Goal: Task Accomplishment & Management: Manage account settings

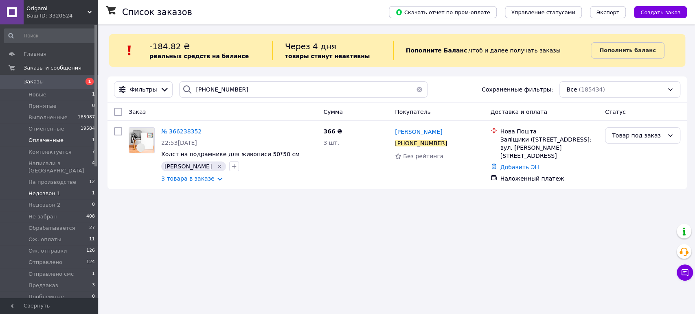
click at [62, 190] on li "Недозвон 1 1" at bounding box center [50, 193] width 100 height 11
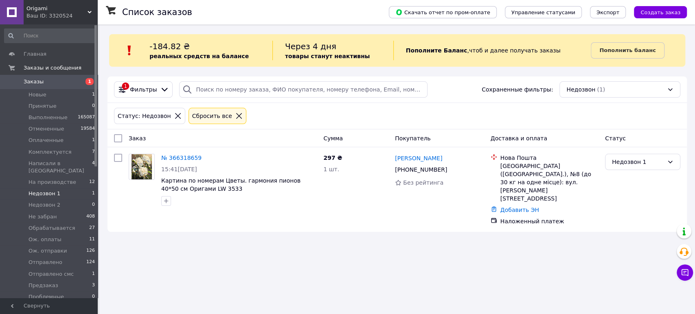
click at [235, 116] on icon at bounding box center [238, 115] width 7 height 7
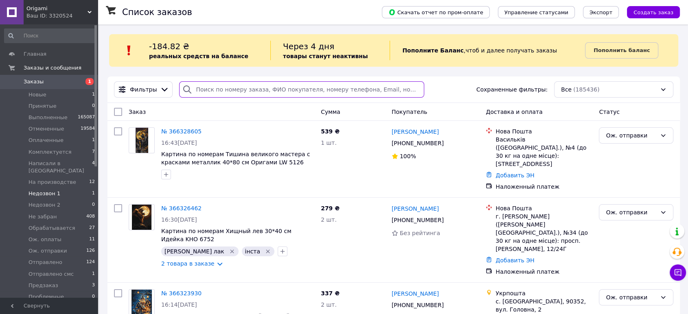
paste input "+380959310717"
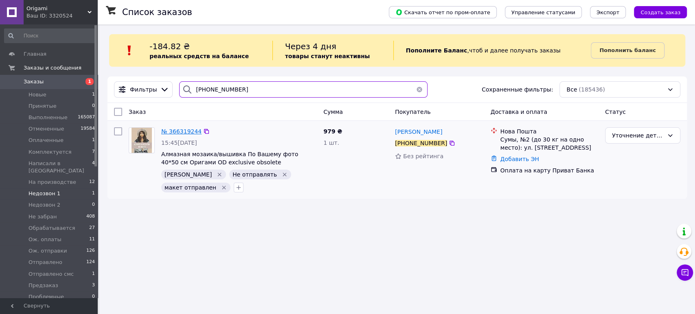
type input "+380959310717"
click at [186, 130] on span "№ 366319244" at bounding box center [181, 131] width 40 height 7
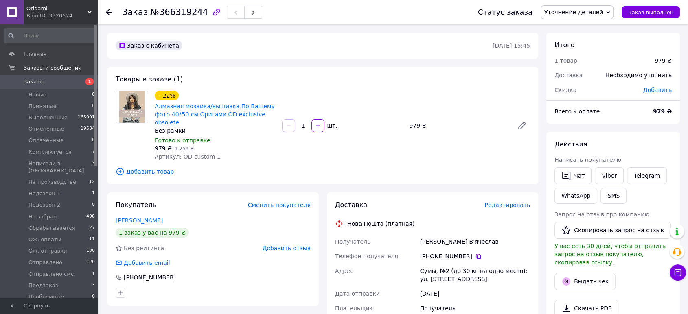
click at [650, 91] on span "Добавить" at bounding box center [658, 90] width 29 height 7
click at [601, 130] on input "text" at bounding box center [605, 123] width 48 height 16
type input "490"
click at [636, 149] on button "Сохранить" at bounding box center [645, 146] width 41 height 16
click at [603, 18] on span "Уточнение деталей" at bounding box center [577, 12] width 73 height 14
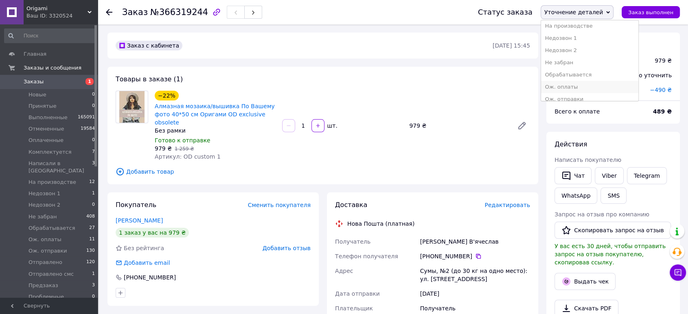
scroll to position [90, 0]
click at [578, 74] on li "Ож. оплаты" at bounding box center [589, 72] width 97 height 12
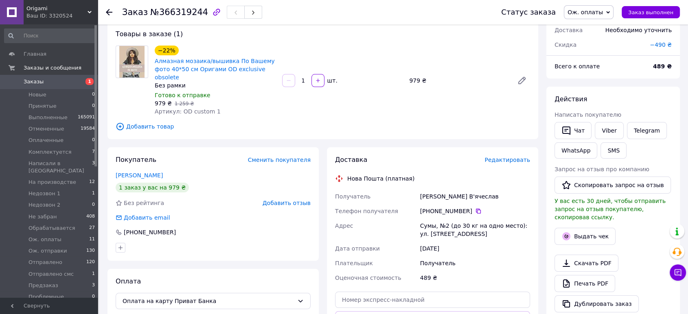
click at [53, 86] on link "Заказы 1" at bounding box center [50, 82] width 100 height 14
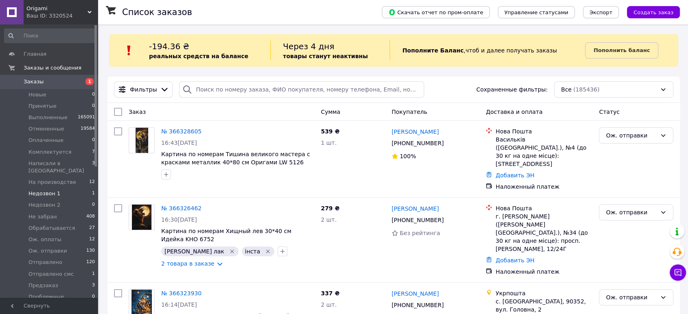
click at [75, 188] on li "Недозвон 1 1" at bounding box center [50, 193] width 100 height 11
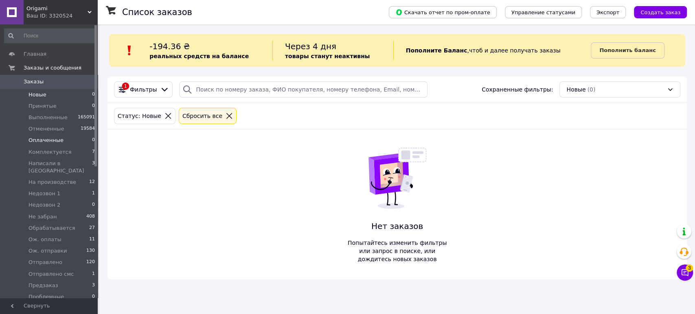
click at [66, 142] on li "Оплаченные 0" at bounding box center [50, 140] width 100 height 11
click at [49, 141] on span "Оплаченные" at bounding box center [46, 140] width 35 height 7
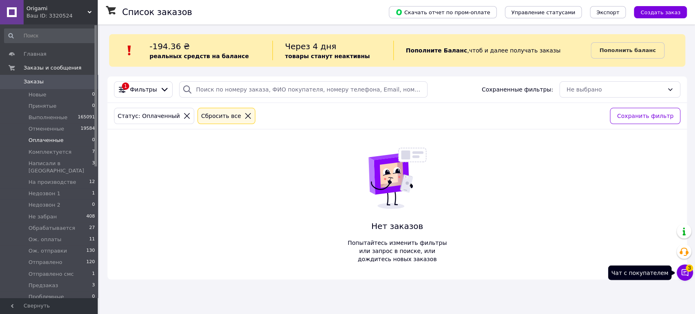
click at [688, 280] on button "Чат с покупателем 3" at bounding box center [685, 273] width 16 height 16
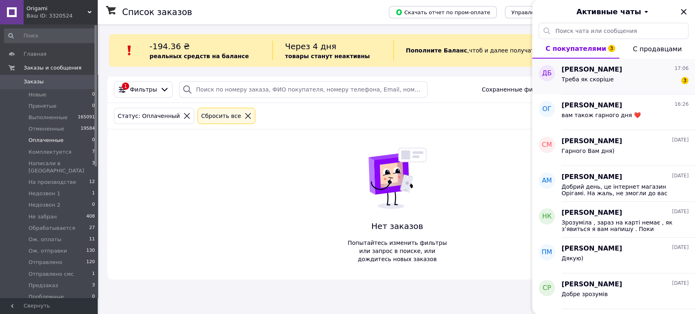
click at [590, 80] on span "Треба як скоріше" at bounding box center [588, 79] width 52 height 7
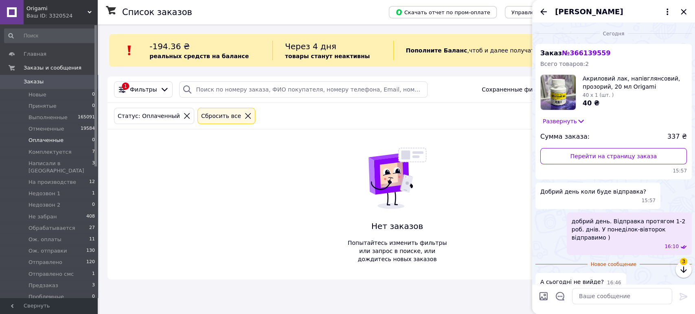
scroll to position [37, 0]
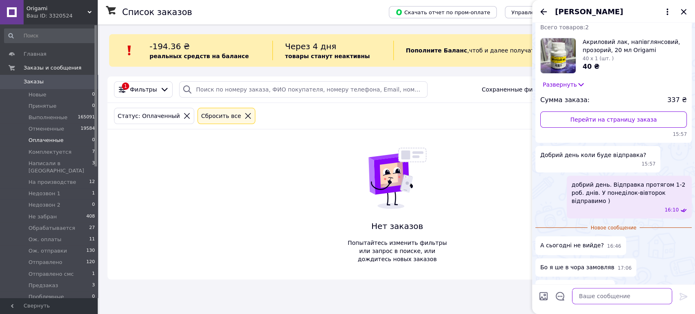
click at [591, 301] on textarea at bounding box center [622, 296] width 100 height 16
type textarea "y"
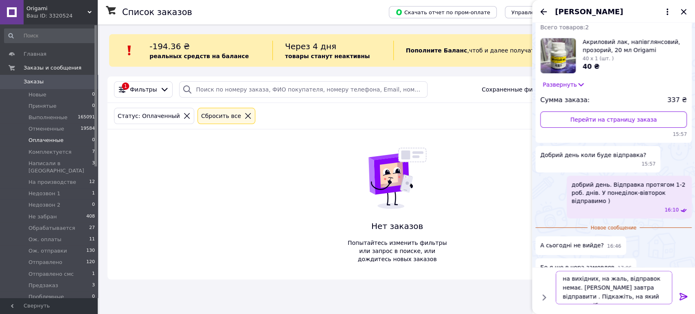
scroll to position [5, 0]
type textarea "на вихідних, на жаль, відправок немає. Можемо завтра відправити . Підкажіть, на…"
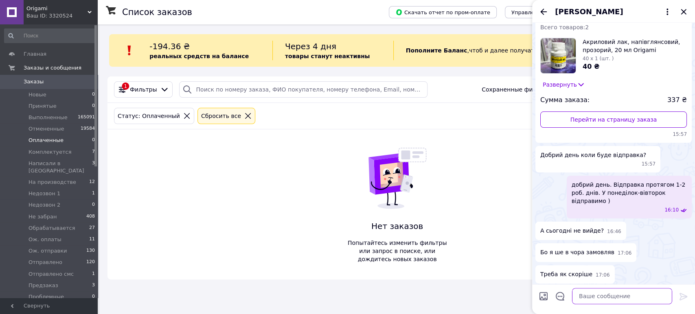
scroll to position [68, 0]
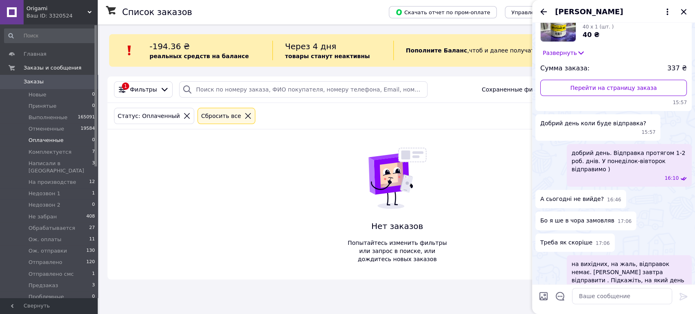
click at [583, 12] on span "Дмитро Белінський" at bounding box center [589, 12] width 68 height 11
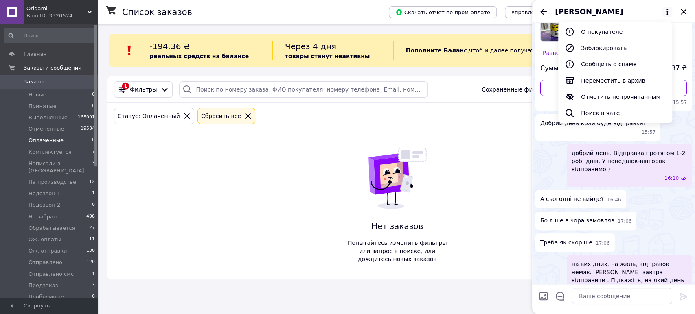
drag, startPoint x: 557, startPoint y: 164, endPoint x: 562, endPoint y: 124, distance: 39.9
click at [556, 159] on div "добрий день. Відправка протягом 1-2 роб. днів. У понеділок-вівторок відправимо …" at bounding box center [614, 165] width 156 height 43
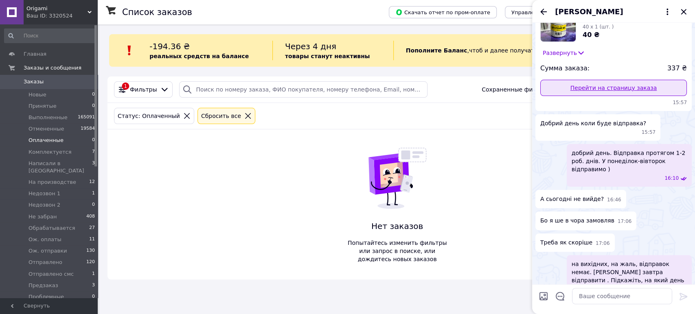
click at [564, 84] on link "Перейти на страницу заказа" at bounding box center [613, 88] width 147 height 16
click at [687, 6] on div "Дмитро Белінський" at bounding box center [613, 11] width 163 height 23
click at [687, 9] on icon "Закрыть" at bounding box center [684, 12] width 10 height 10
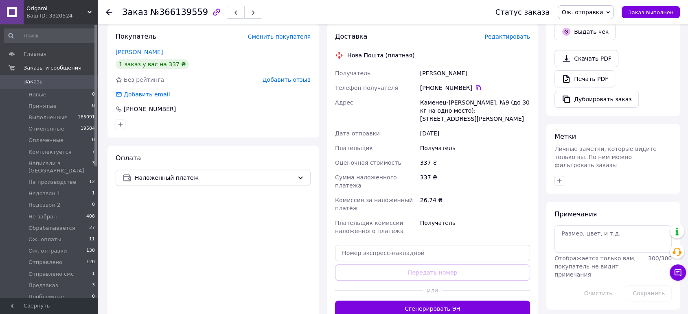
scroll to position [316, 0]
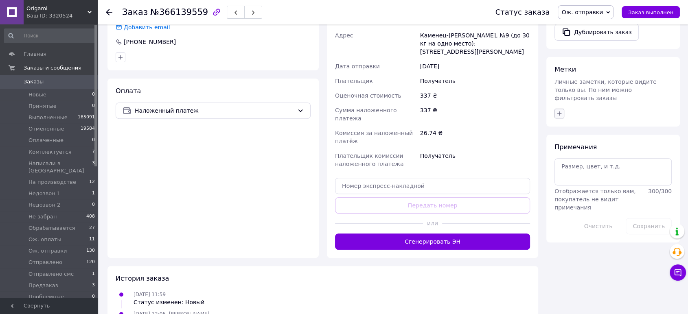
click at [558, 109] on button "button" at bounding box center [560, 114] width 10 height 10
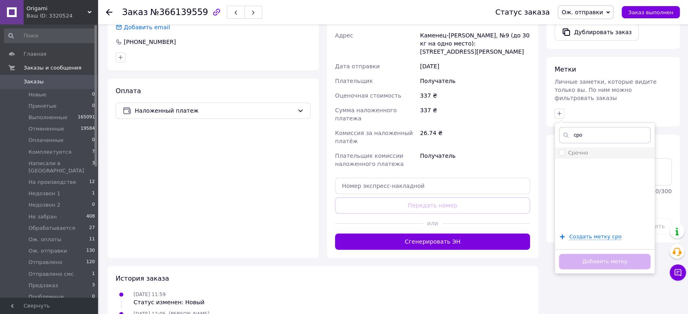
type input "сро"
click at [560, 150] on input "Срочно" at bounding box center [561, 152] width 5 height 5
checkbox input "true"
click at [605, 254] on button "Добавить метку" at bounding box center [605, 262] width 92 height 16
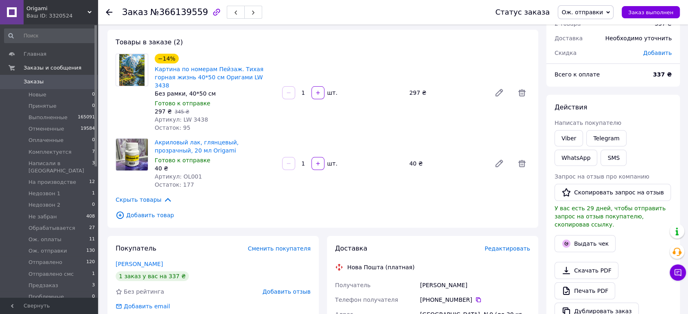
scroll to position [90, 0]
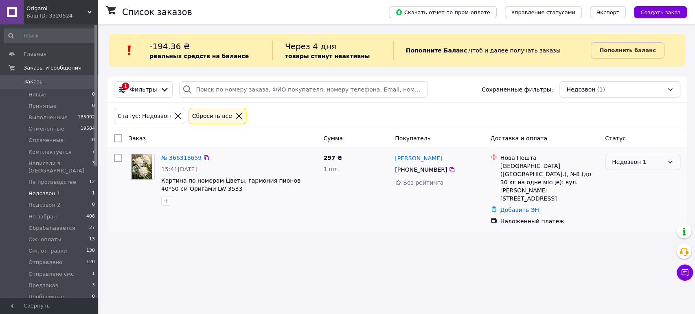
click at [632, 164] on div "Недозвон 1" at bounding box center [638, 162] width 52 height 9
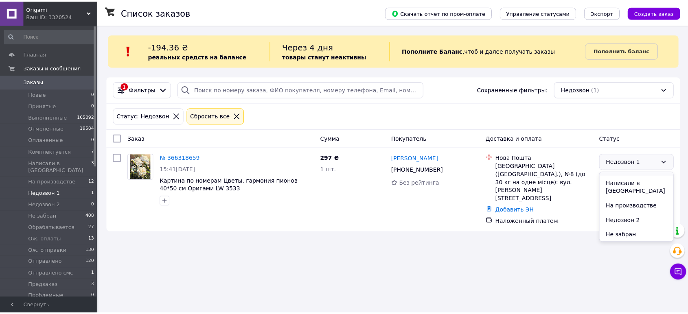
scroll to position [90, 0]
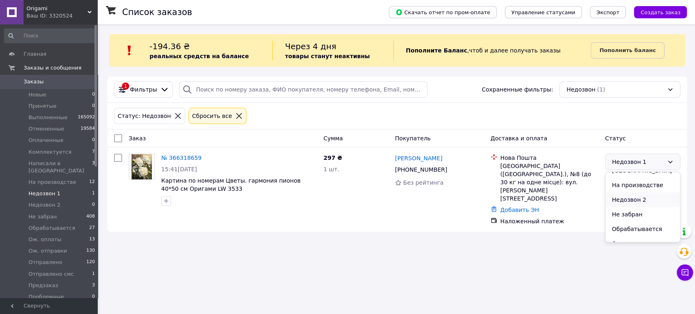
click at [633, 194] on li "Недозвон 2" at bounding box center [643, 200] width 75 height 15
click at [174, 156] on link "№ 366318659" at bounding box center [181, 158] width 40 height 7
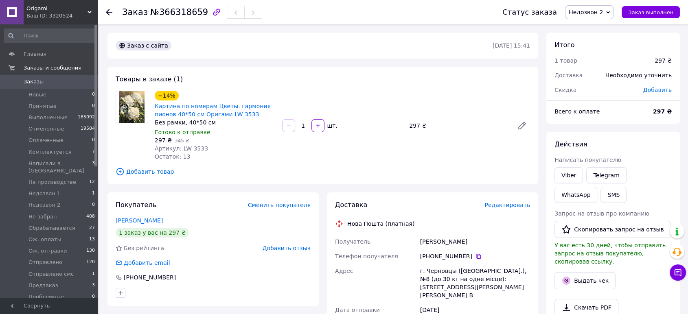
click at [161, 169] on span "Добавить товар" at bounding box center [323, 171] width 415 height 9
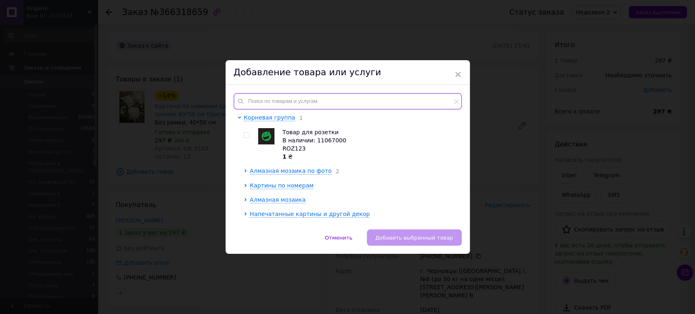
click at [284, 97] on input "text" at bounding box center [348, 101] width 228 height 16
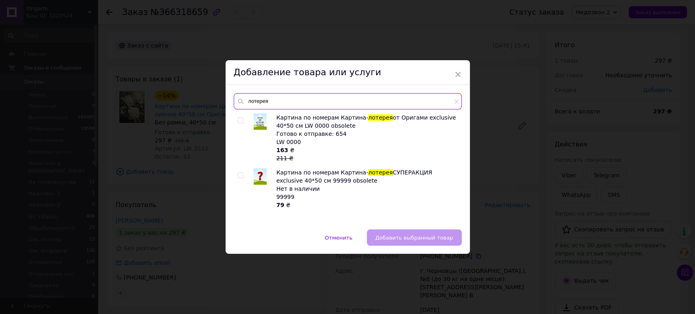
type input "лотерея"
click at [239, 124] on div at bounding box center [242, 138] width 8 height 49
click at [239, 123] on input "checkbox" at bounding box center [240, 120] width 5 height 5
checkbox input "true"
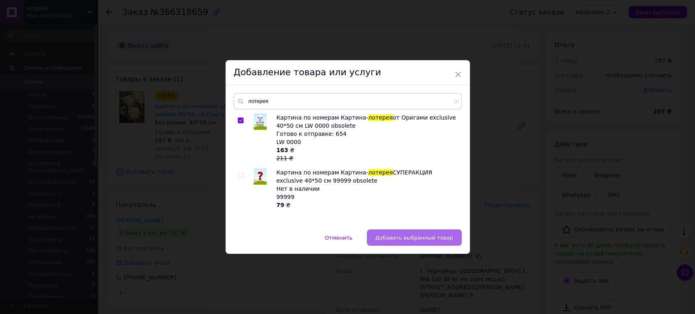
click at [419, 237] on span "Добавить выбранный товар" at bounding box center [415, 238] width 78 height 6
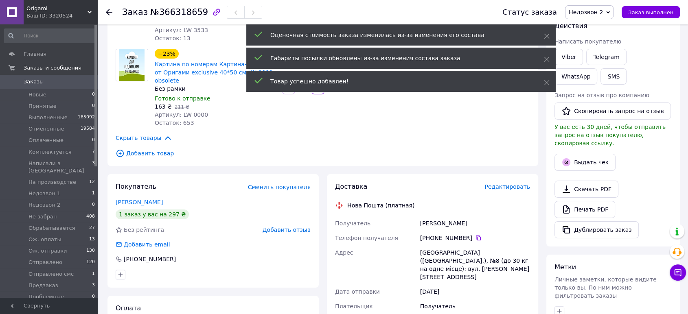
scroll to position [226, 0]
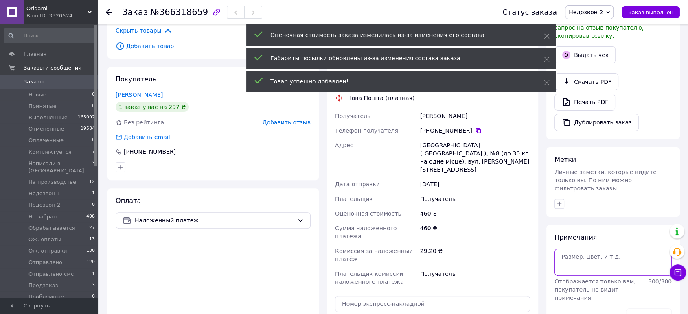
click at [593, 249] on textarea at bounding box center [613, 262] width 117 height 27
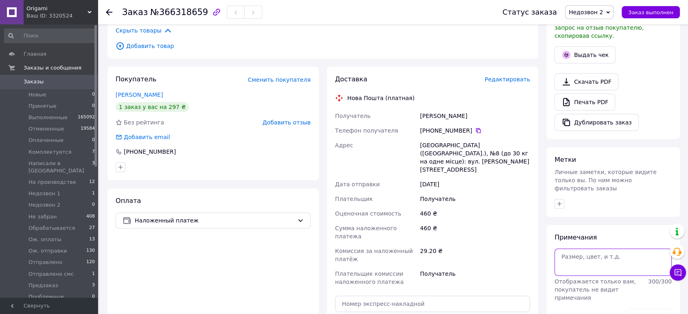
type textarea "н"
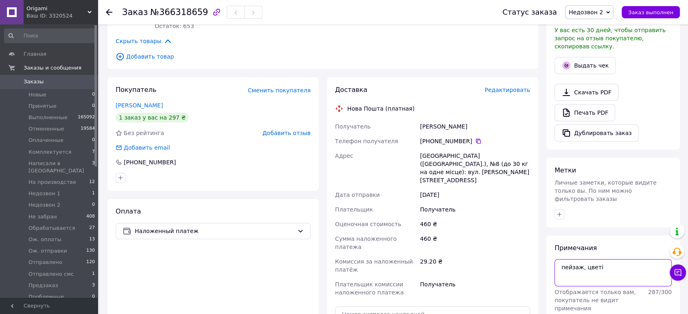
scroll to position [271, 0]
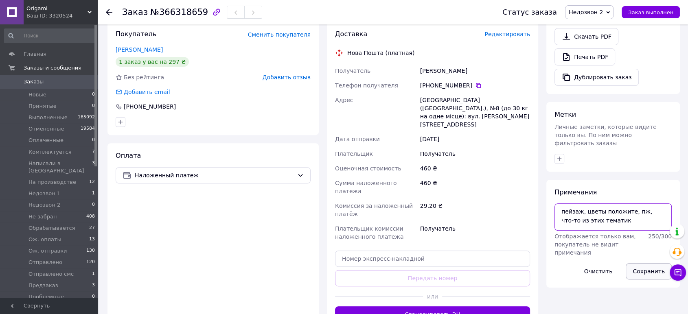
type textarea "пейзаж, цветы положите, пж, что-то из этих тематик"
click at [649, 264] on button "Сохранить" at bounding box center [649, 272] width 46 height 16
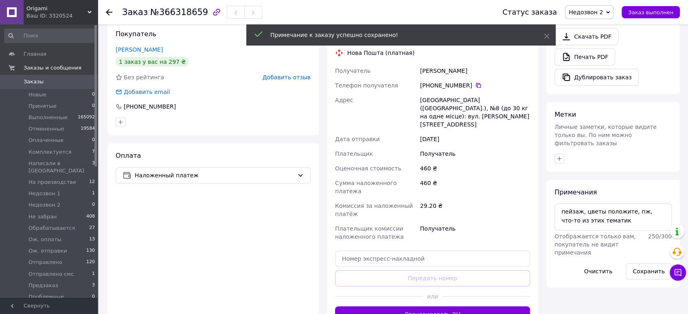
click at [584, 10] on span "Недозвон 2" at bounding box center [586, 12] width 34 height 7
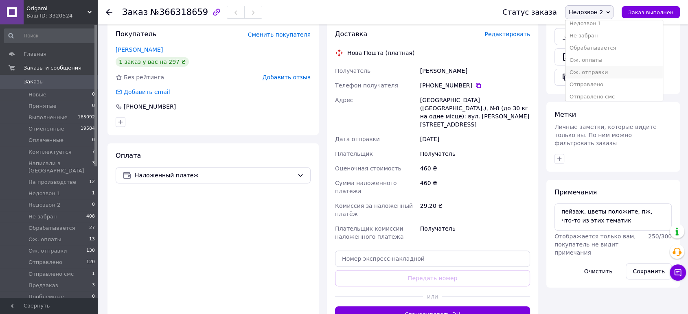
click at [599, 72] on li "Ож. отправки" at bounding box center [614, 72] width 97 height 12
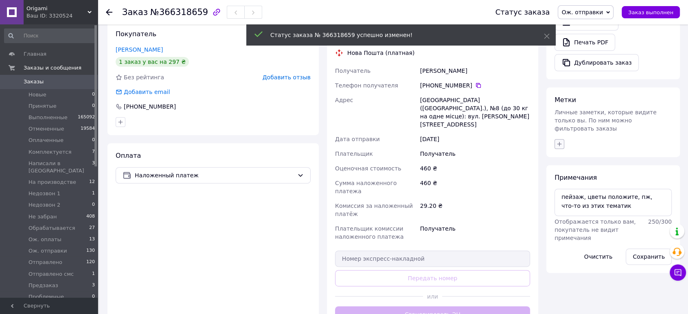
click at [561, 131] on div "Метки Личные заметки, которые видите только вы. По ним можно фильтровать заказы" at bounding box center [614, 123] width 134 height 70
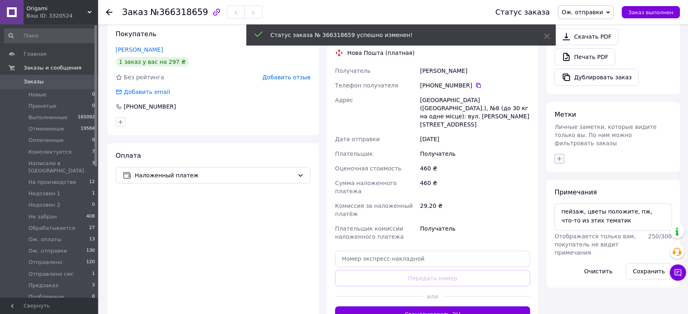
click at [562, 156] on icon "button" at bounding box center [559, 159] width 7 height 7
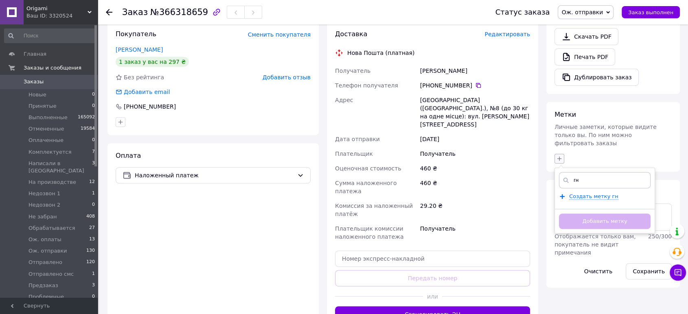
type input "г"
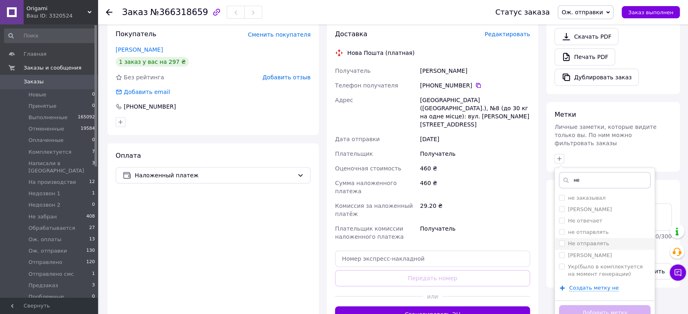
type input "не"
click at [561, 241] on input "Не отправлять" at bounding box center [561, 243] width 5 height 5
checkbox input "true"
click at [584, 305] on button "Добавить метку" at bounding box center [605, 313] width 92 height 16
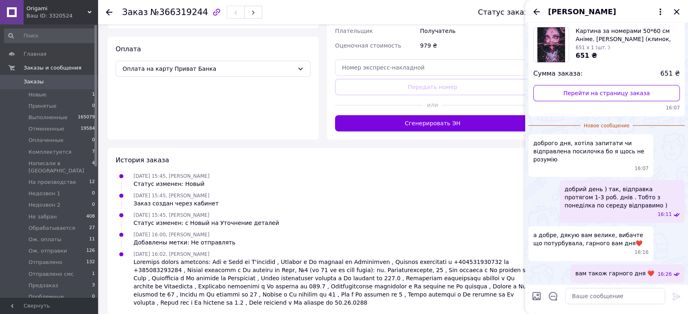
scroll to position [49, 0]
click at [674, 14] on icon "Закрыть" at bounding box center [676, 11] width 5 height 5
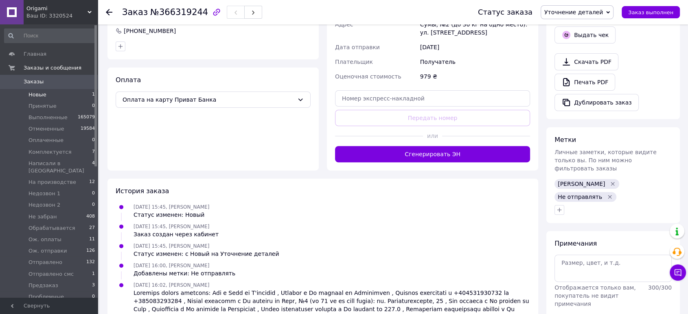
scroll to position [233, 0]
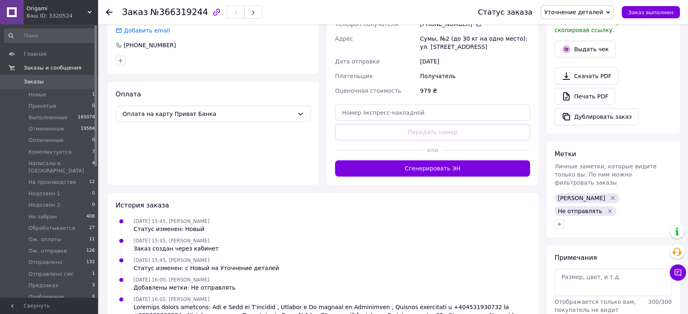
click at [55, 85] on span "Заказы" at bounding box center [50, 81] width 52 height 7
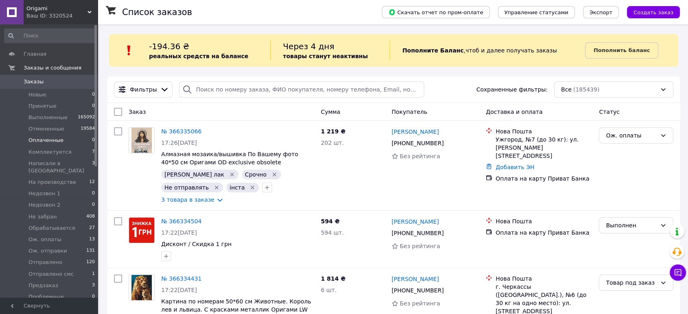
click at [65, 143] on li "Оплаченные 0" at bounding box center [50, 140] width 100 height 11
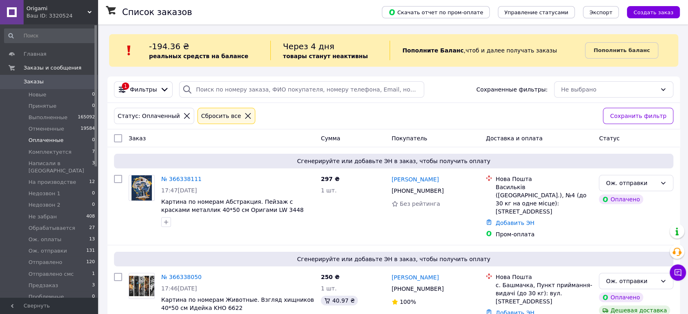
scroll to position [20, 0]
